Goal: Information Seeking & Learning: Learn about a topic

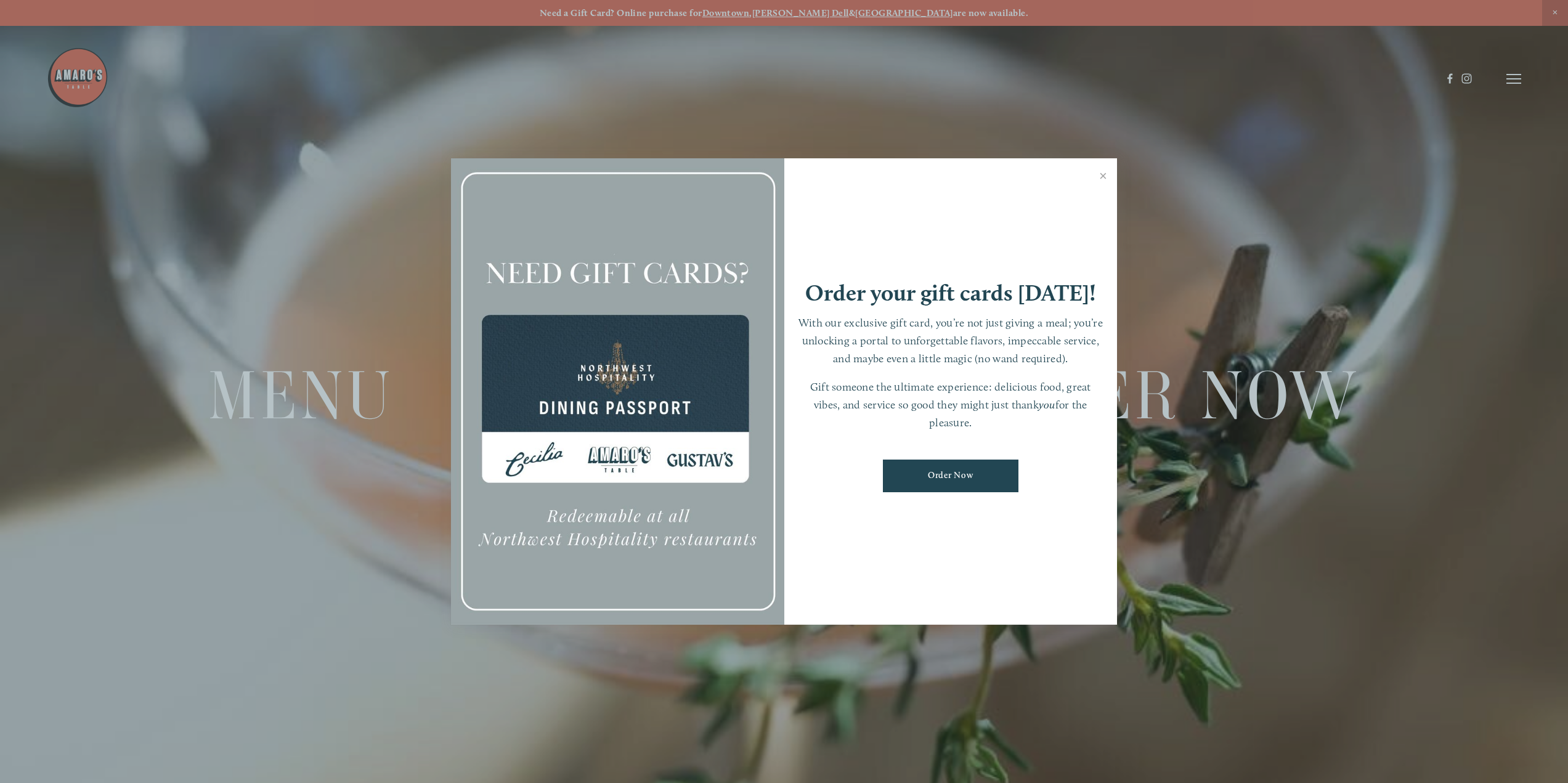
click at [629, 387] on div at bounding box center [617, 391] width 333 height 466
click at [1100, 173] on link "Close" at bounding box center [1103, 177] width 24 height 34
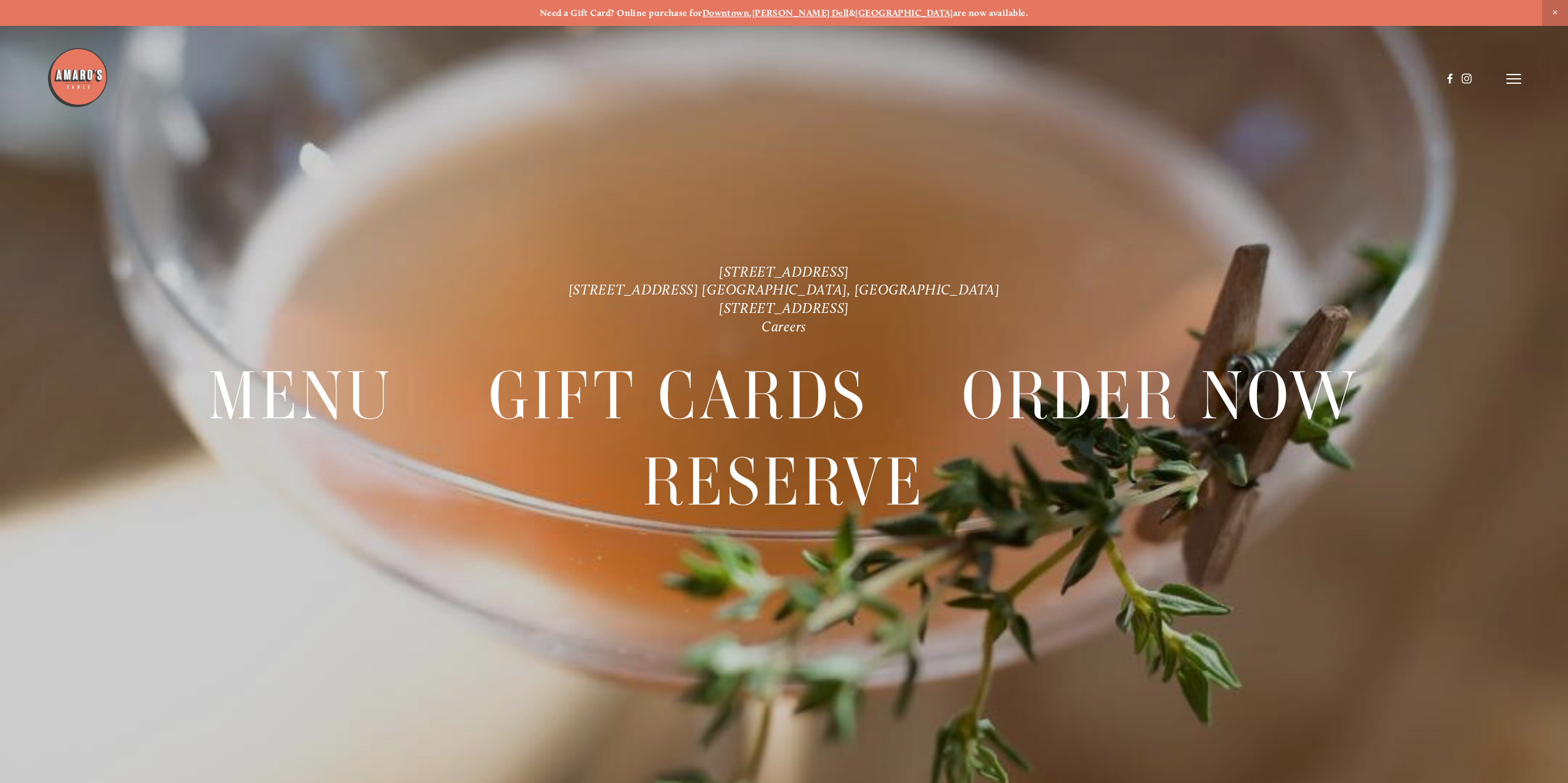
click at [1518, 73] on header "Menu Order Now Visit Gallery 0" at bounding box center [783, 79] width 1474 height 158
click at [1513, 80] on icon at bounding box center [1513, 78] width 15 height 11
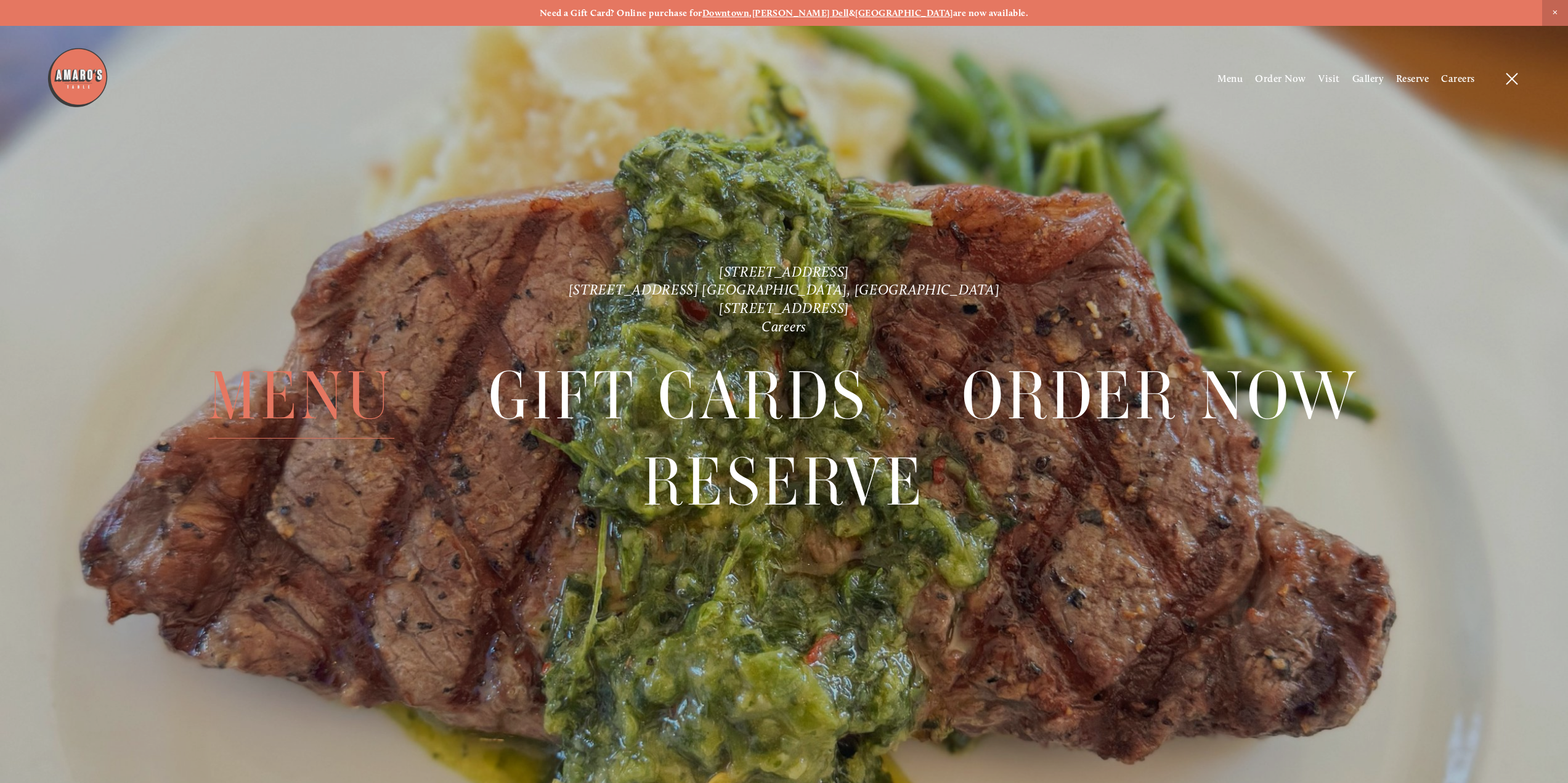
click at [326, 392] on span "Menu" at bounding box center [301, 395] width 186 height 85
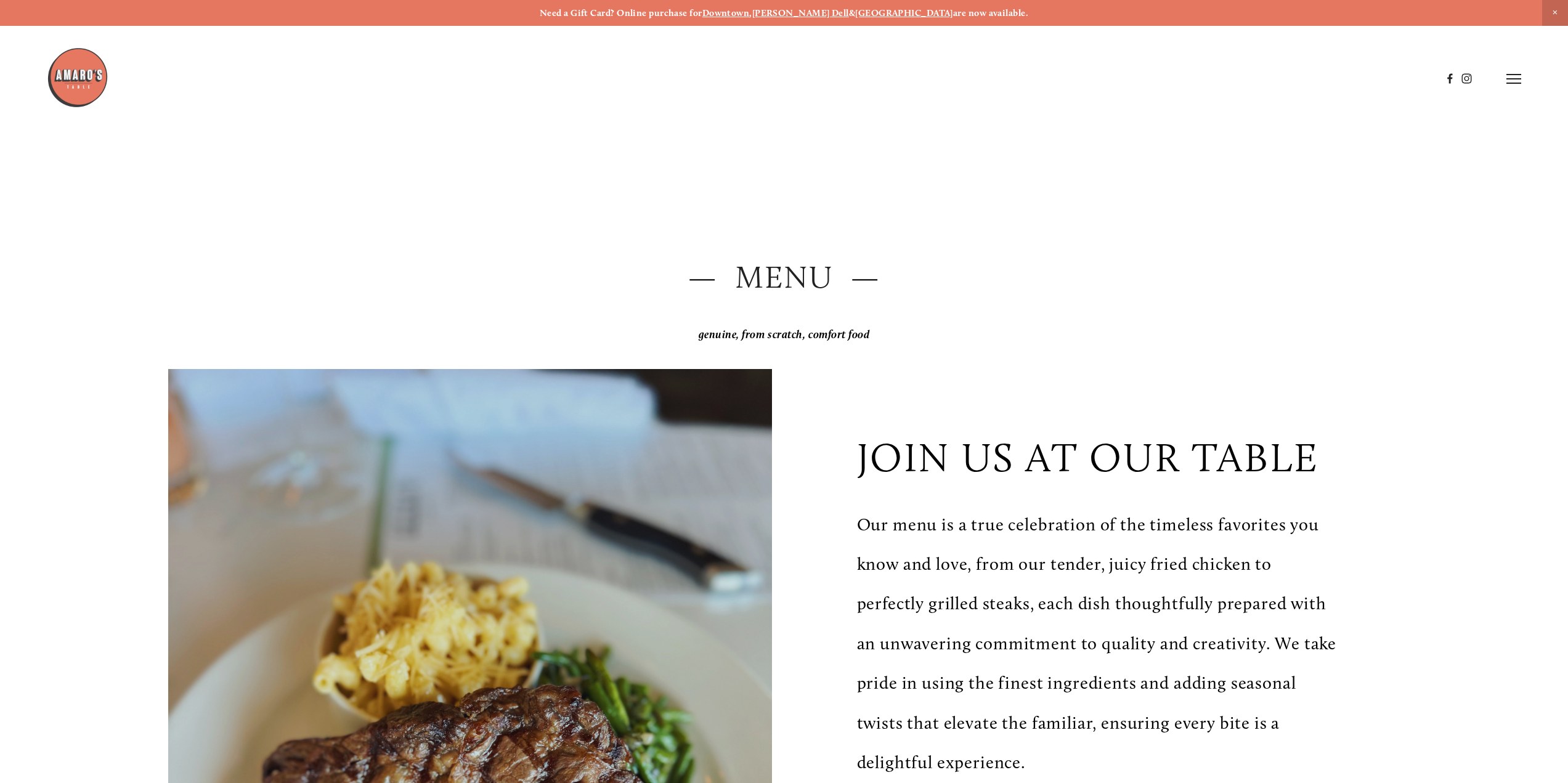
click at [1074, 520] on p "Our menu is a true celebration of the timeless favorites you know and love, fro…" at bounding box center [1098, 644] width 483 height 278
click at [1142, 442] on p "join us at our table" at bounding box center [1088, 457] width 462 height 47
click at [1514, 77] on icon at bounding box center [1513, 78] width 15 height 11
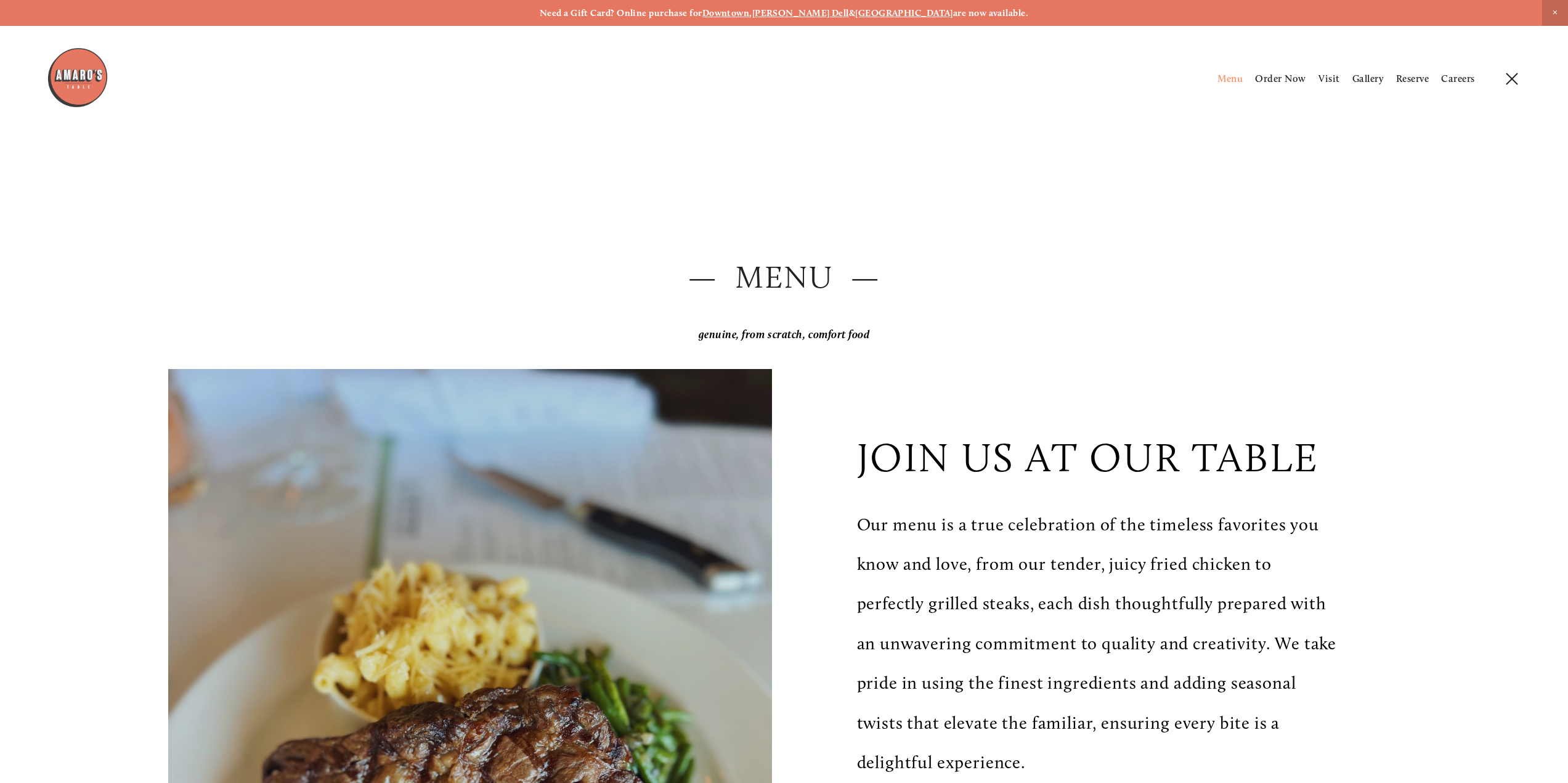
click at [1225, 83] on span "Menu" at bounding box center [1230, 78] width 25 height 11
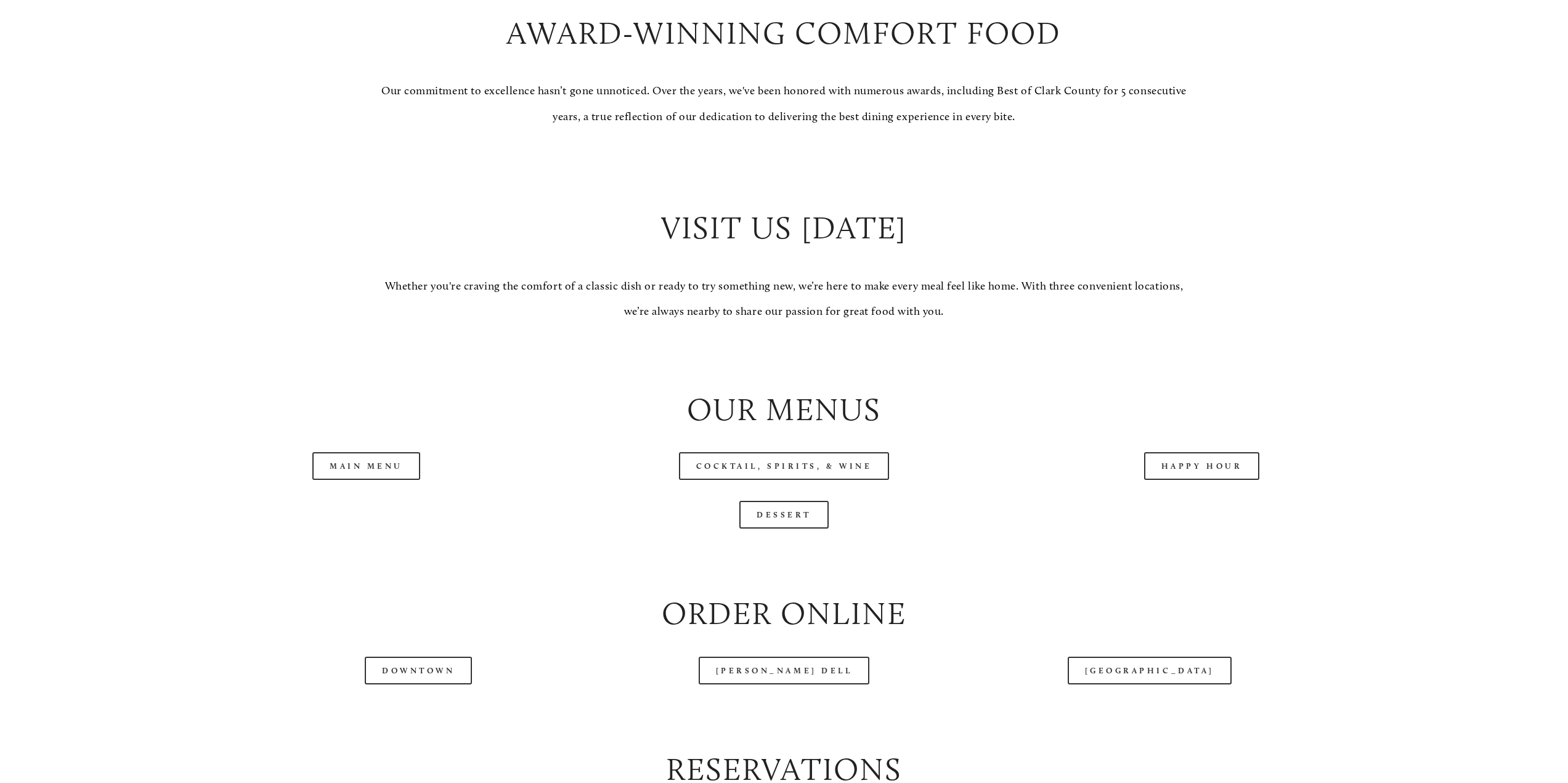
scroll to position [1265, 0]
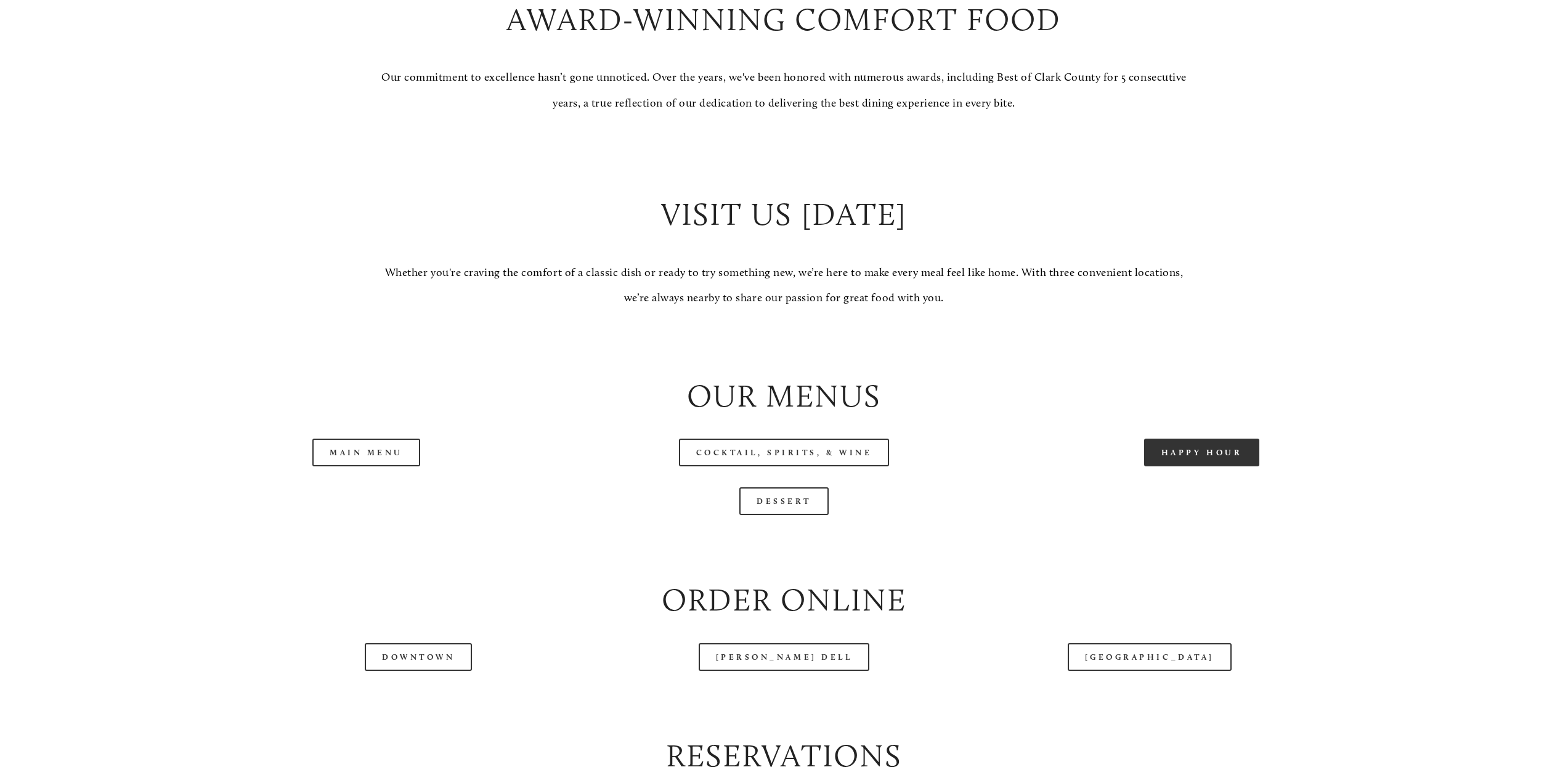
click at [1185, 456] on link "Happy Hour" at bounding box center [1202, 452] width 116 height 28
drag, startPoint x: 365, startPoint y: 472, endPoint x: 371, endPoint y: 471, distance: 6.1
click at [371, 471] on div "Main Menu" at bounding box center [367, 452] width 418 height 48
click at [387, 461] on link "Main Menu" at bounding box center [366, 452] width 108 height 28
click at [784, 507] on link "Dessert" at bounding box center [784, 501] width 89 height 28
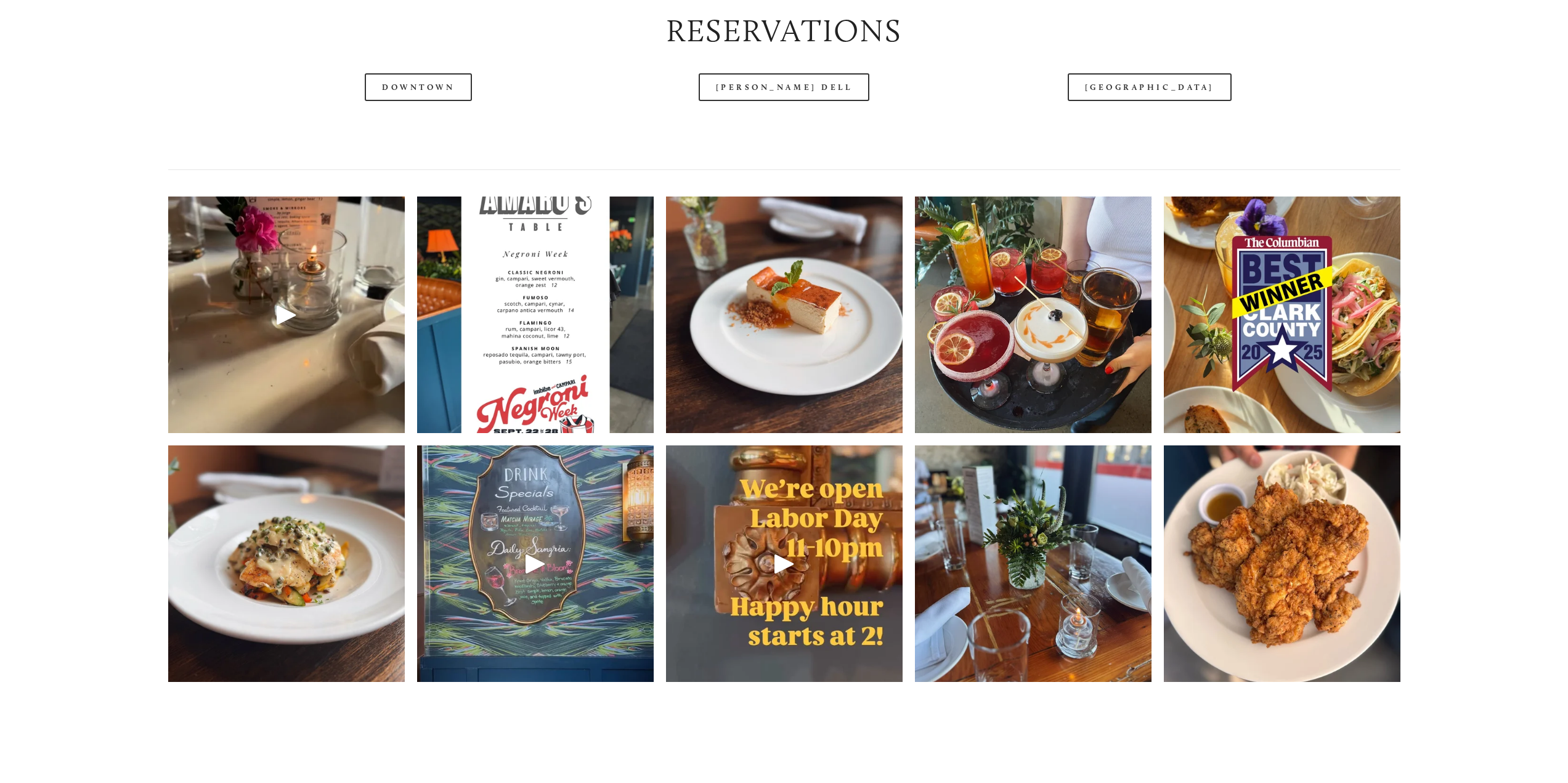
scroll to position [2095, 0]
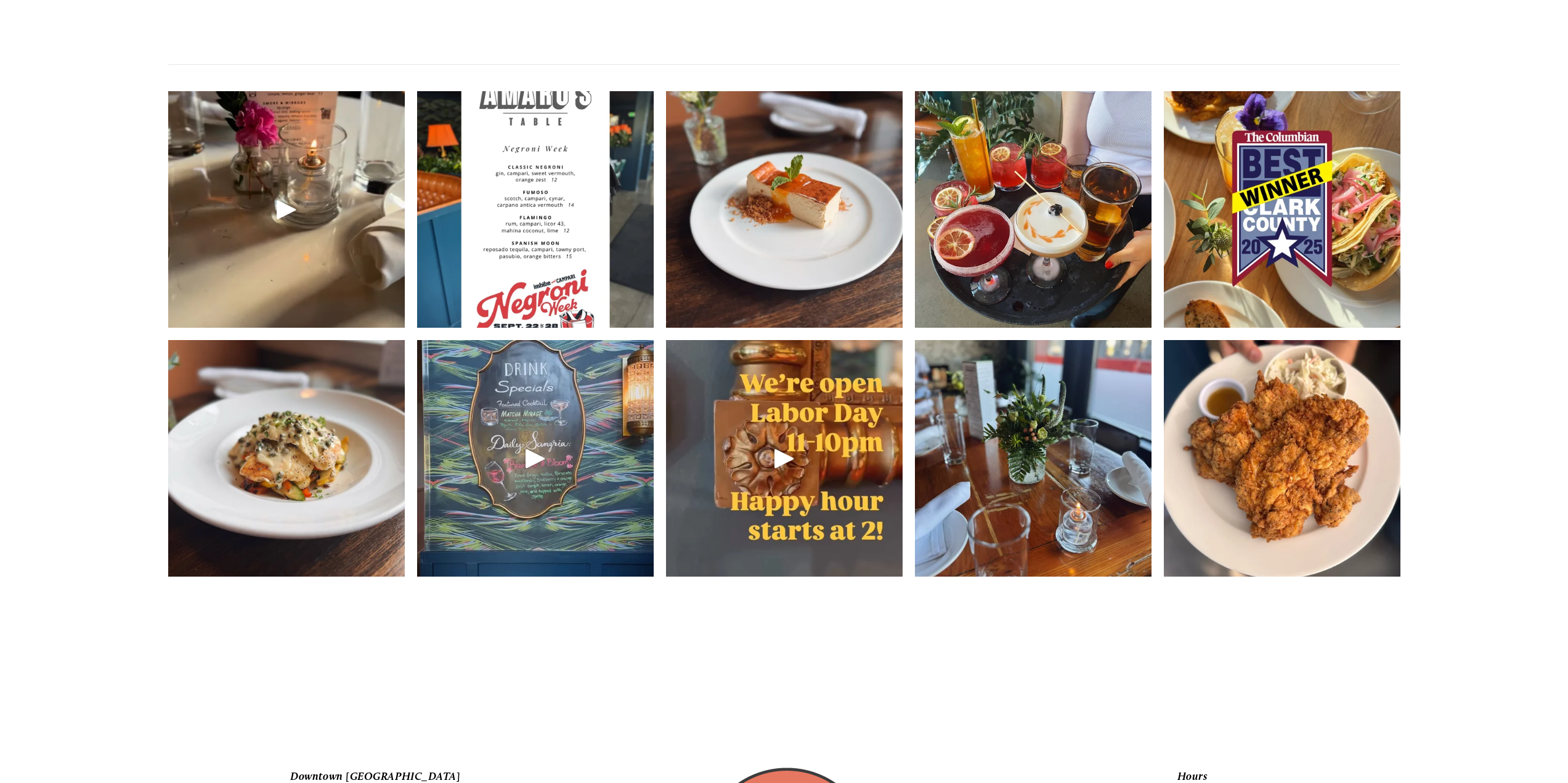
click at [532, 461] on div at bounding box center [535, 458] width 29 height 29
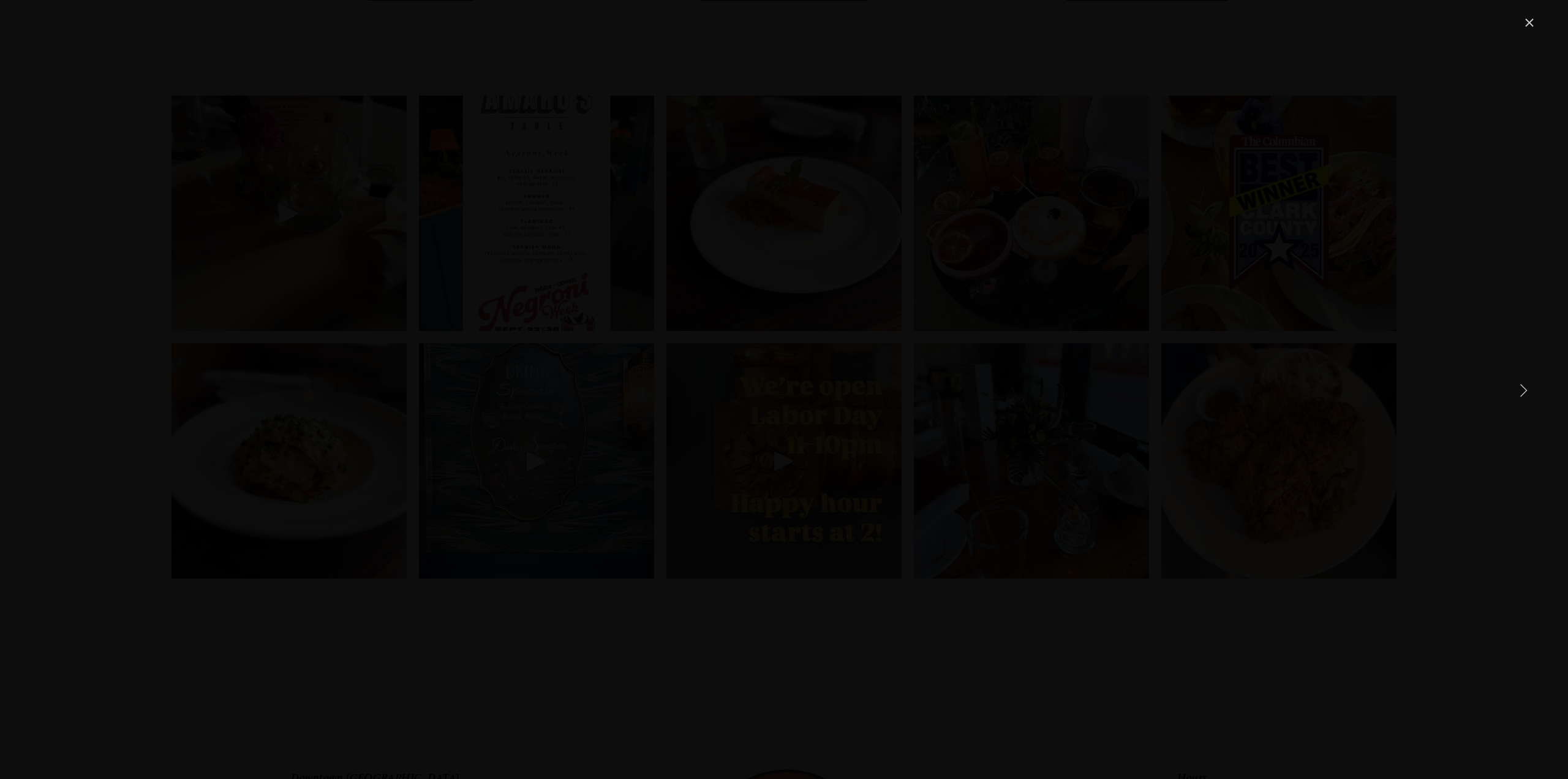
click at [1534, 19] on link "Close" at bounding box center [1529, 22] width 15 height 15
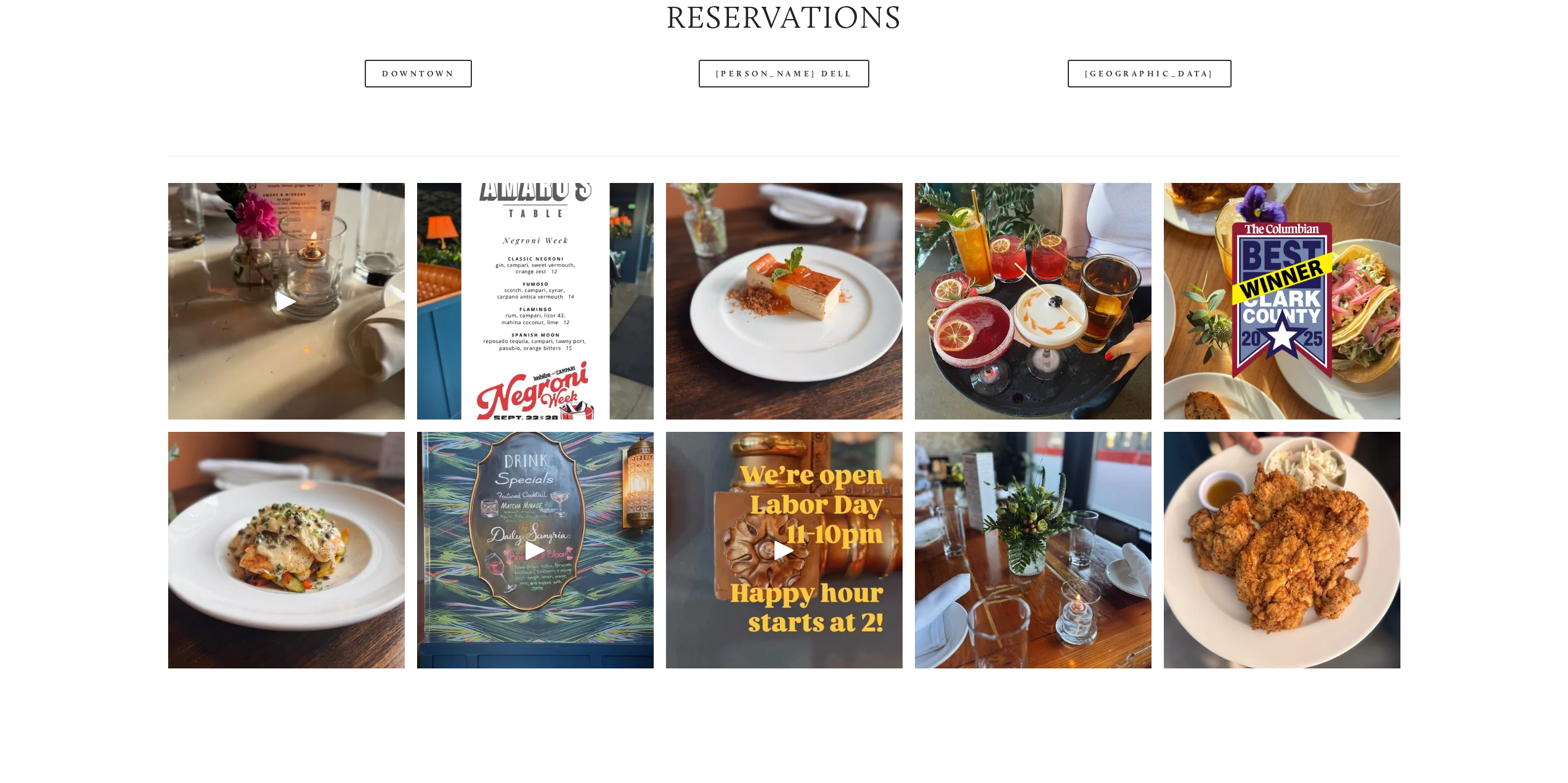
scroll to position [2027, 0]
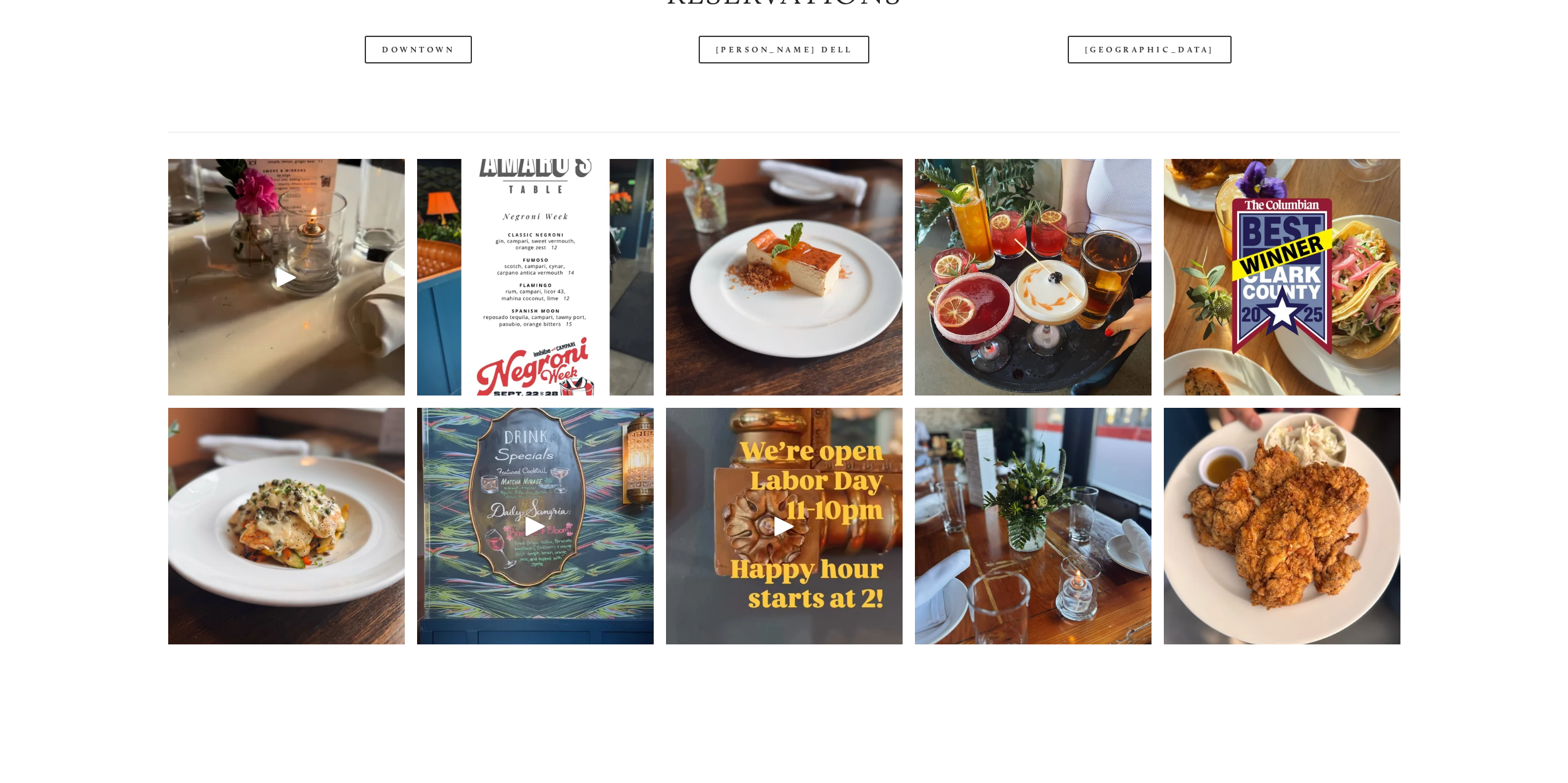
click at [1309, 271] on img at bounding box center [1281, 277] width 236 height 315
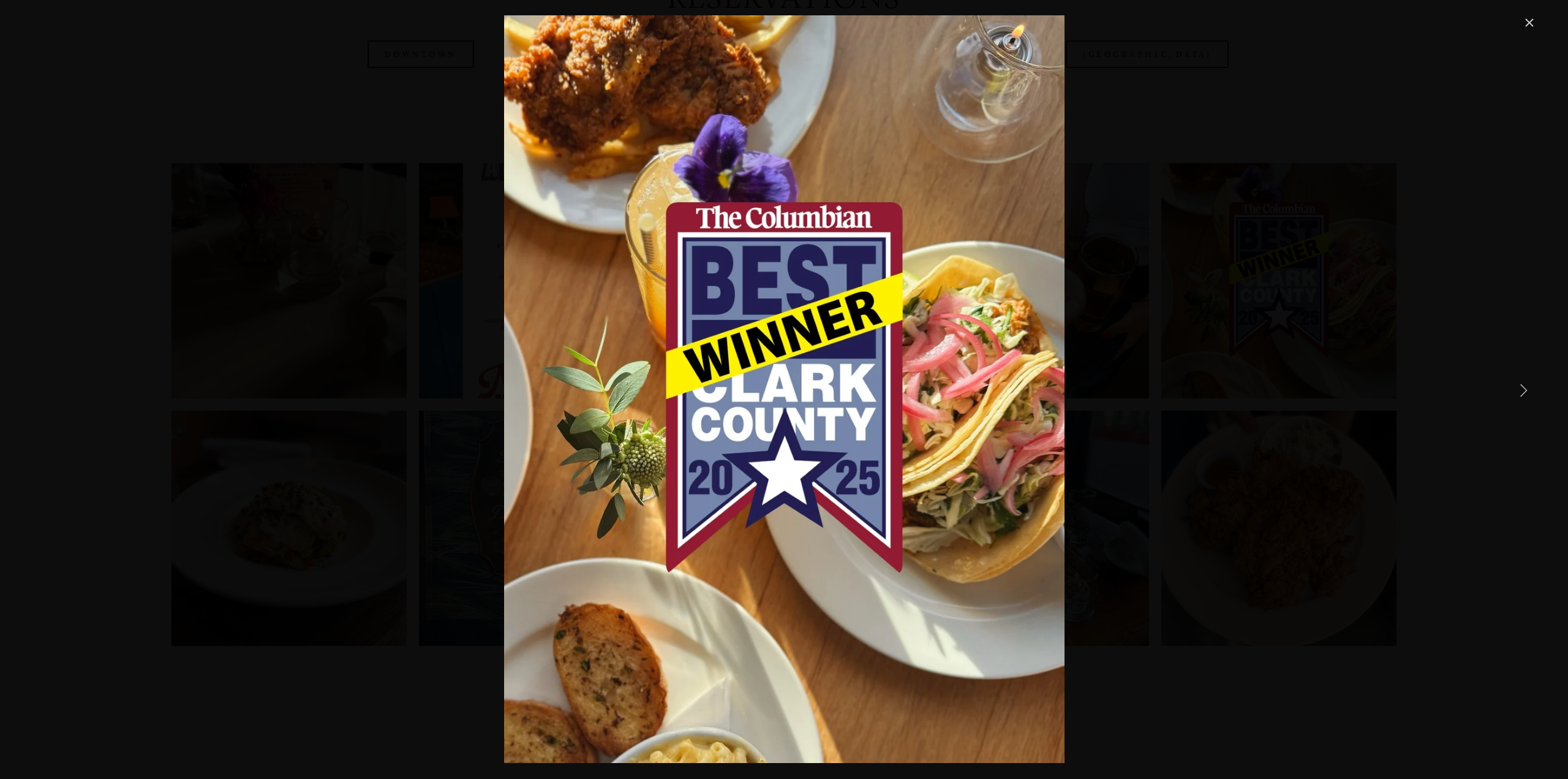
drag, startPoint x: 1528, startPoint y: 22, endPoint x: 1493, endPoint y: 59, distance: 50.9
click at [1527, 22] on link "Close" at bounding box center [1529, 22] width 15 height 15
